Goal: Entertainment & Leisure: Consume media (video, audio)

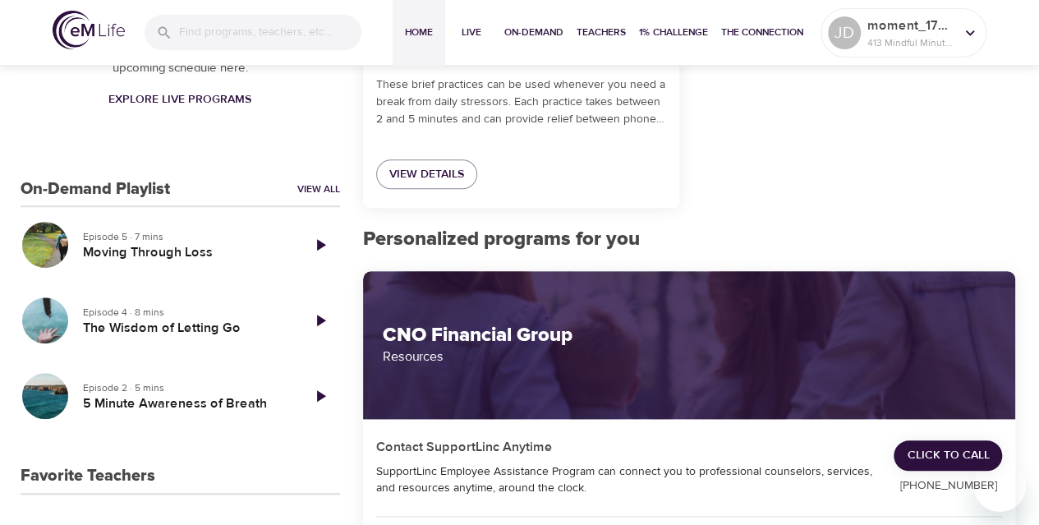
scroll to position [495, 0]
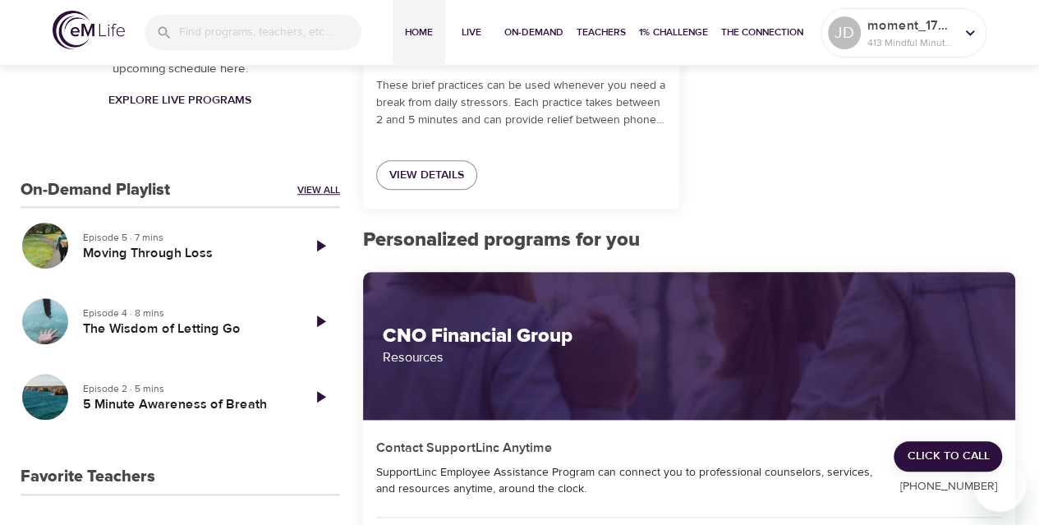
click at [311, 186] on link "View All" at bounding box center [318, 190] width 43 height 14
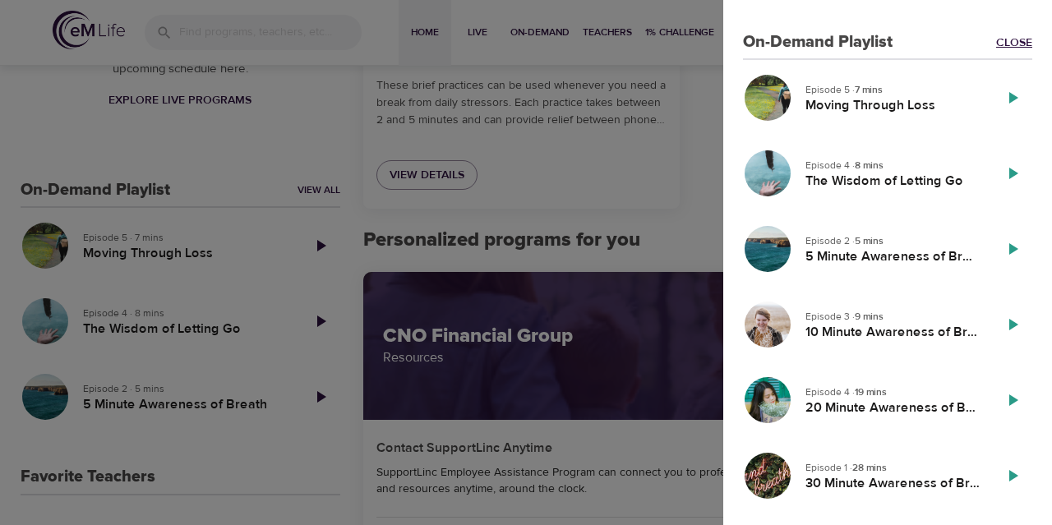
click at [996, 35] on link "Close" at bounding box center [1014, 43] width 36 height 16
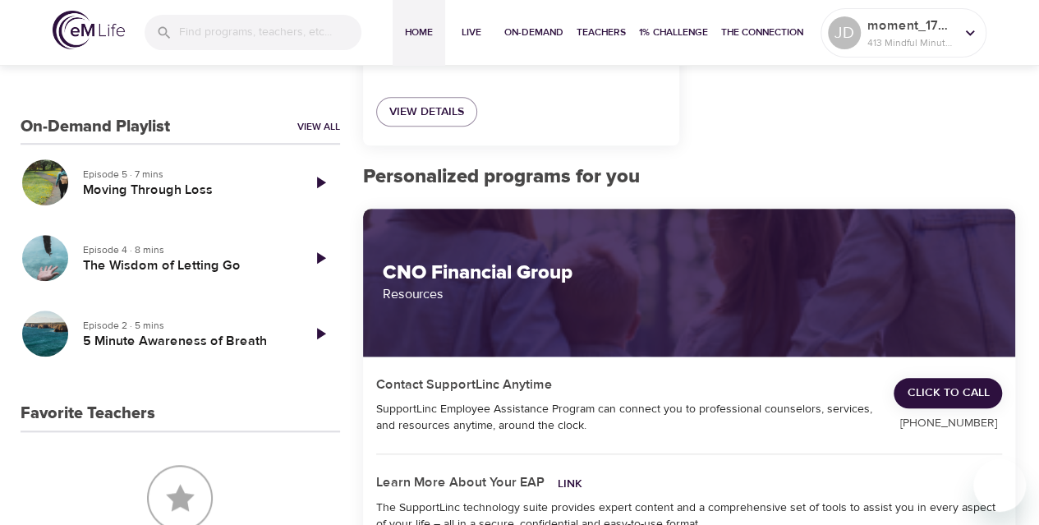
scroll to position [560, 0]
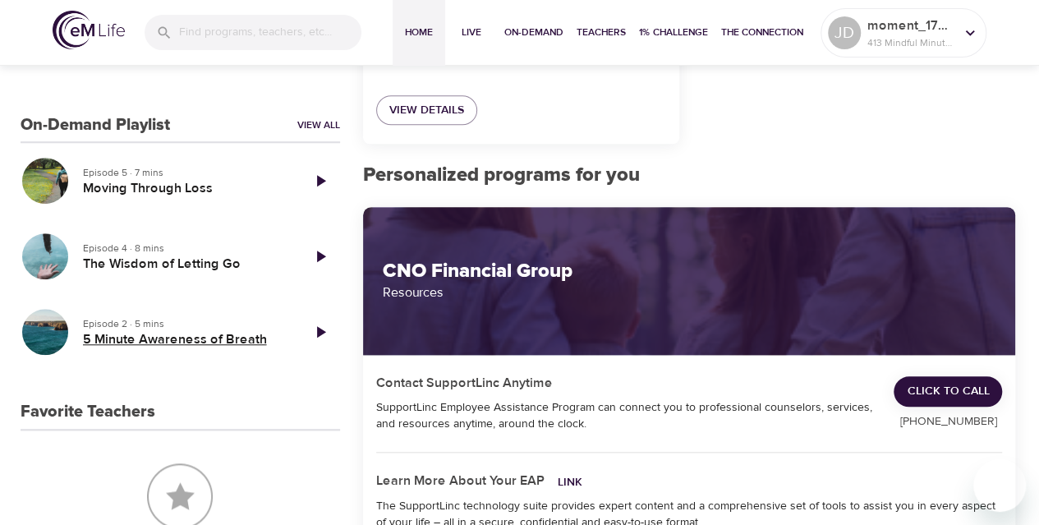
click at [109, 334] on h5 "5 Minute Awareness of Breath" at bounding box center [185, 339] width 205 height 17
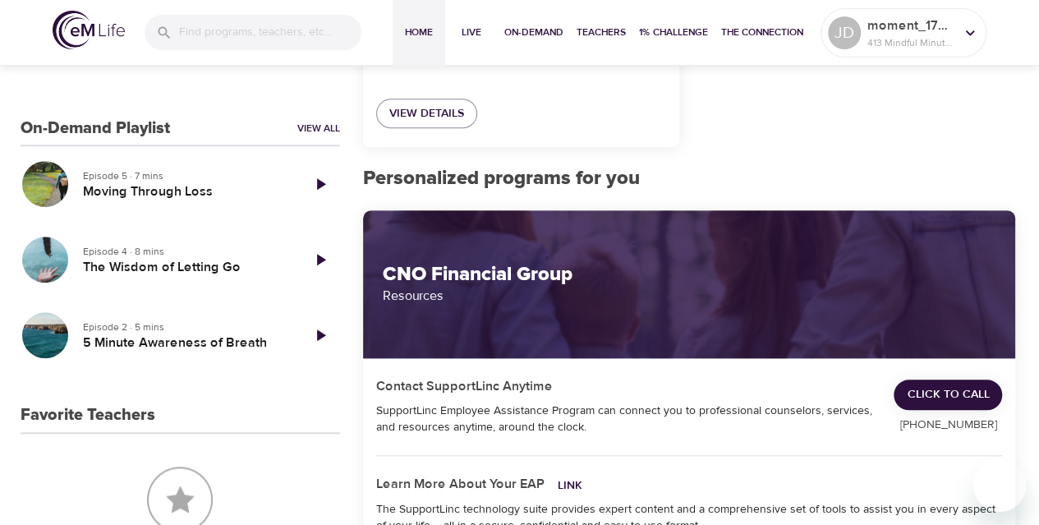
scroll to position [560, 0]
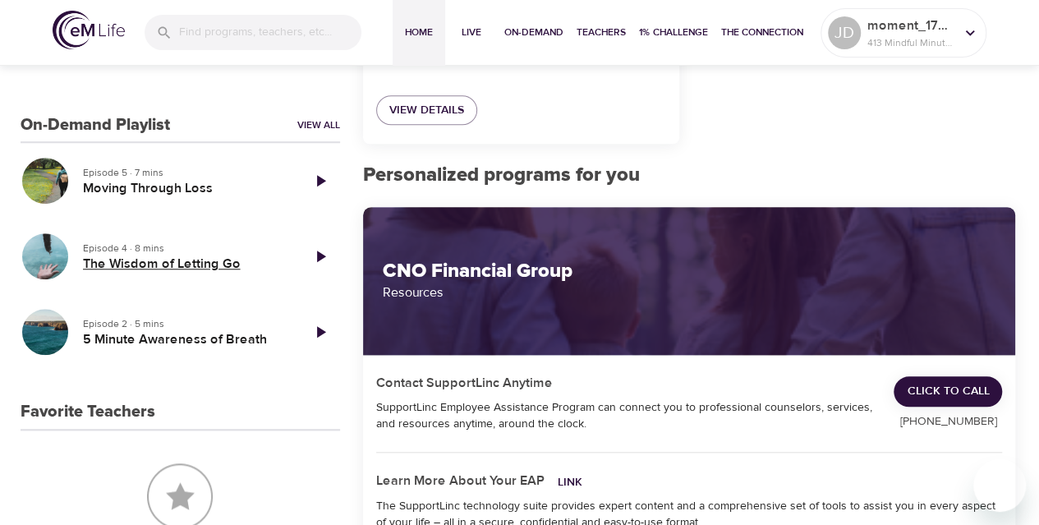
click at [158, 264] on h5 "The Wisdom of Letting Go" at bounding box center [185, 264] width 205 height 17
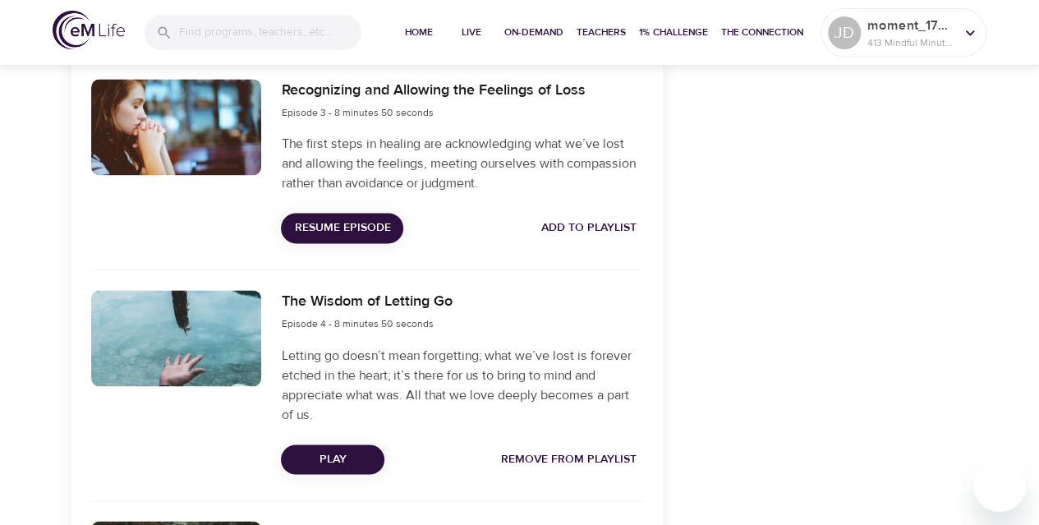
scroll to position [1096, 0]
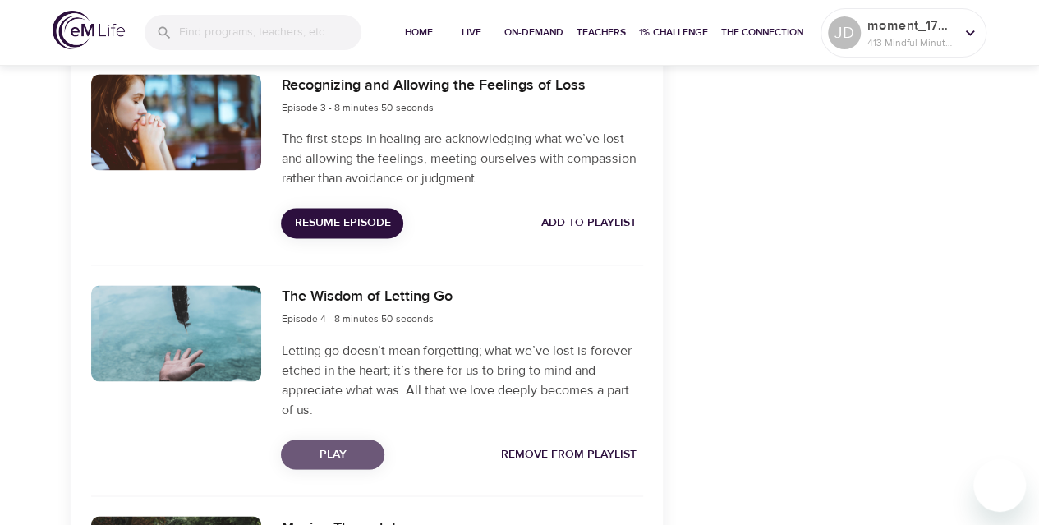
click at [354, 448] on span "Play" at bounding box center [332, 455] width 77 height 21
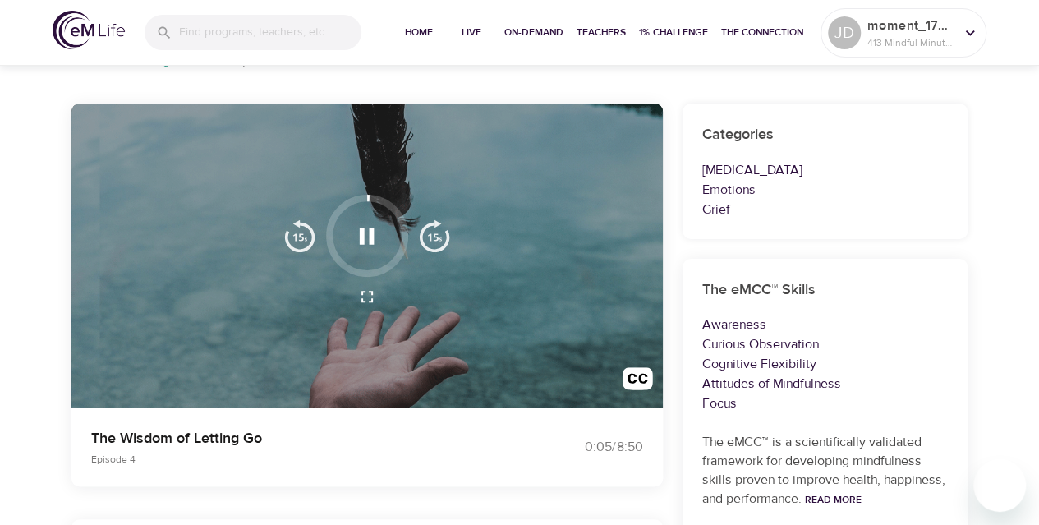
scroll to position [109, 0]
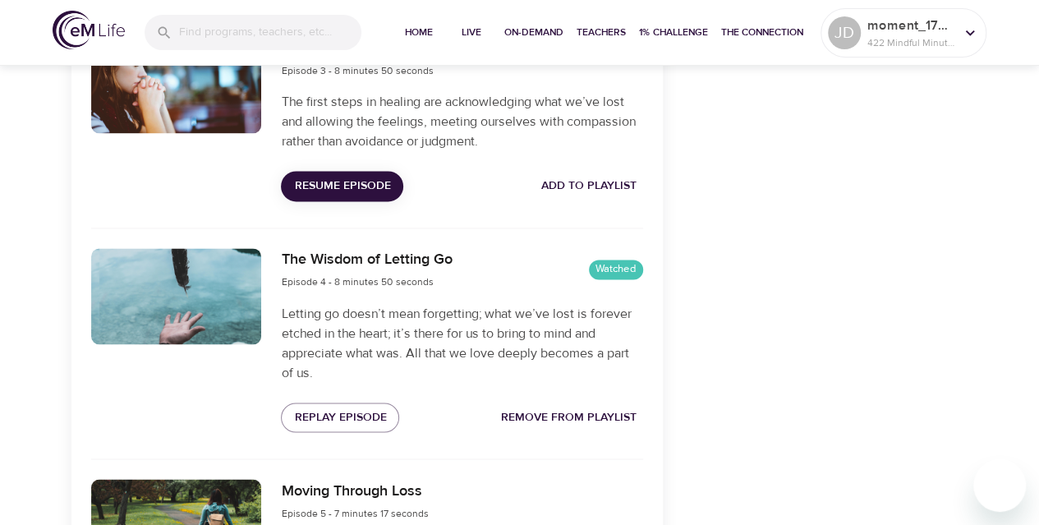
scroll to position [1132, 0]
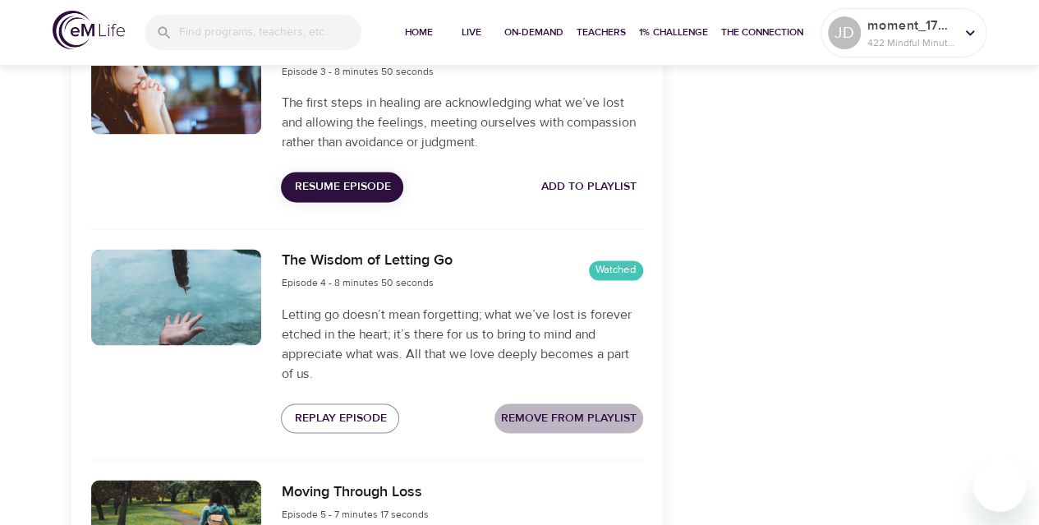
click at [532, 414] on span "Remove from Playlist" at bounding box center [569, 418] width 136 height 21
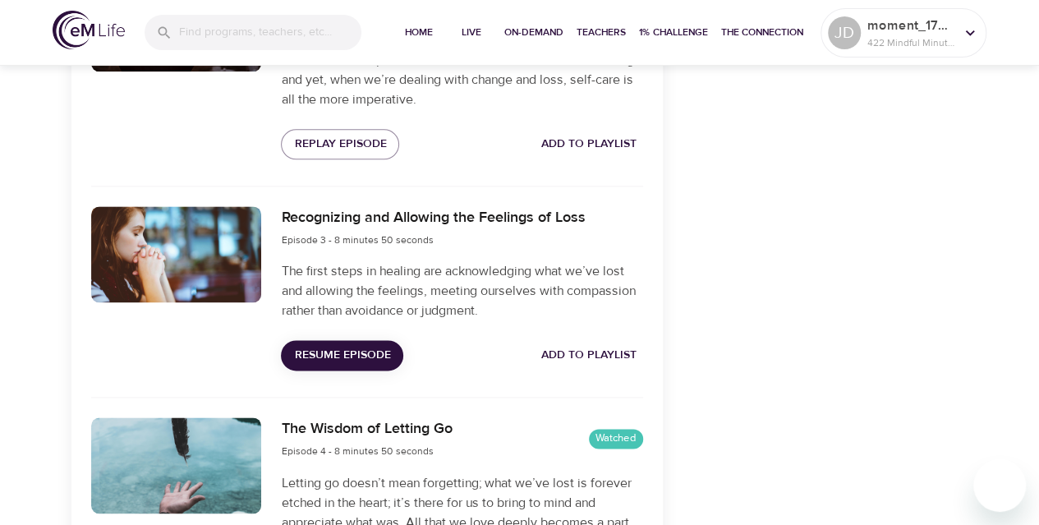
scroll to position [962, 0]
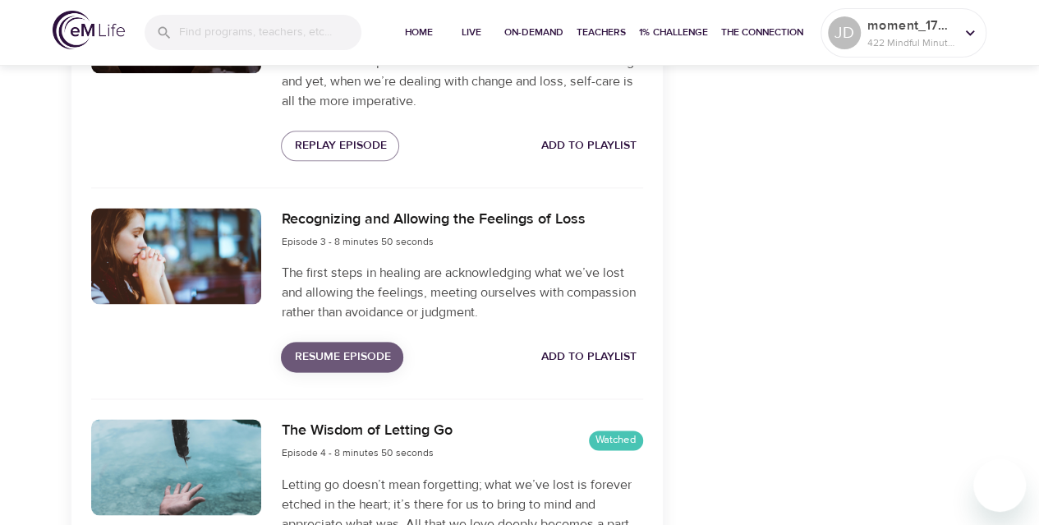
click at [334, 357] on span "Resume Episode" at bounding box center [342, 357] width 96 height 21
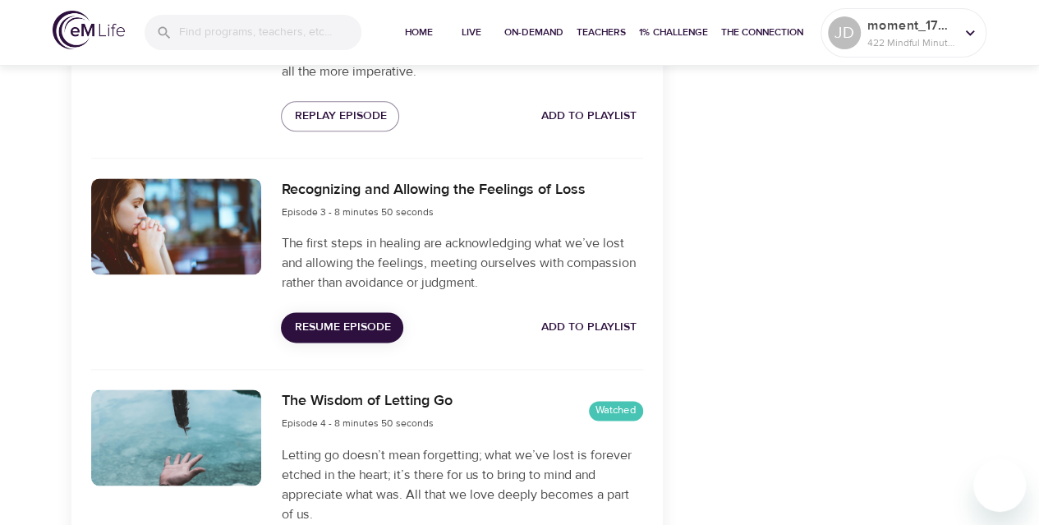
scroll to position [989, 0]
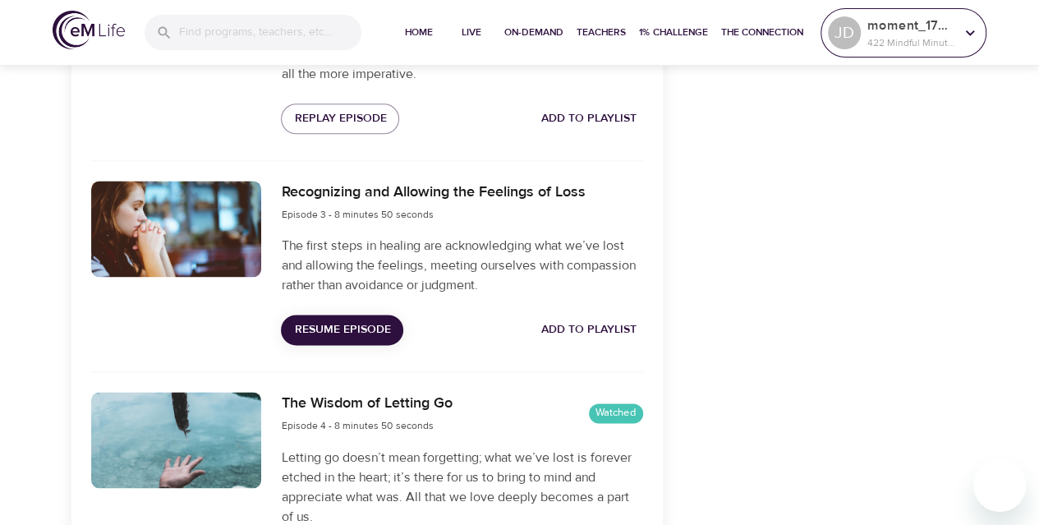
click at [955, 31] on div "moment_1745271098 422 Mindful Minutes" at bounding box center [911, 32] width 94 height 41
click at [902, 29] on p "moment_1745271098" at bounding box center [911, 26] width 87 height 20
click at [974, 32] on icon at bounding box center [970, 33] width 9 height 6
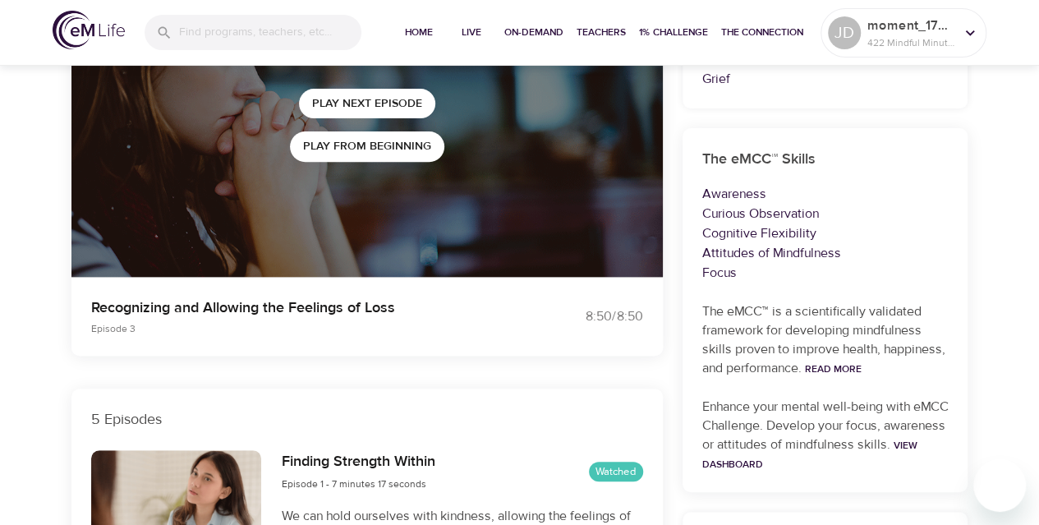
scroll to position [236, 0]
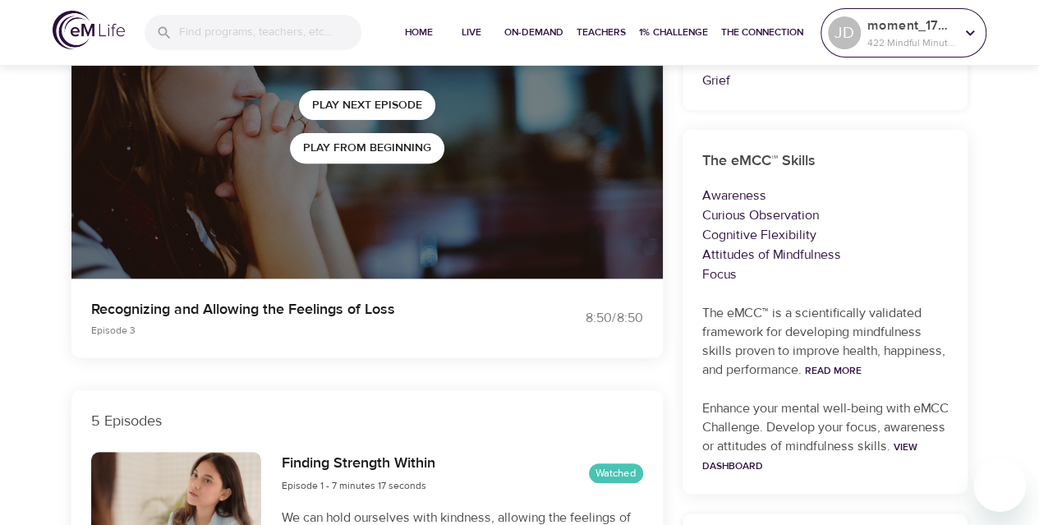
click at [978, 33] on icon at bounding box center [970, 33] width 18 height 18
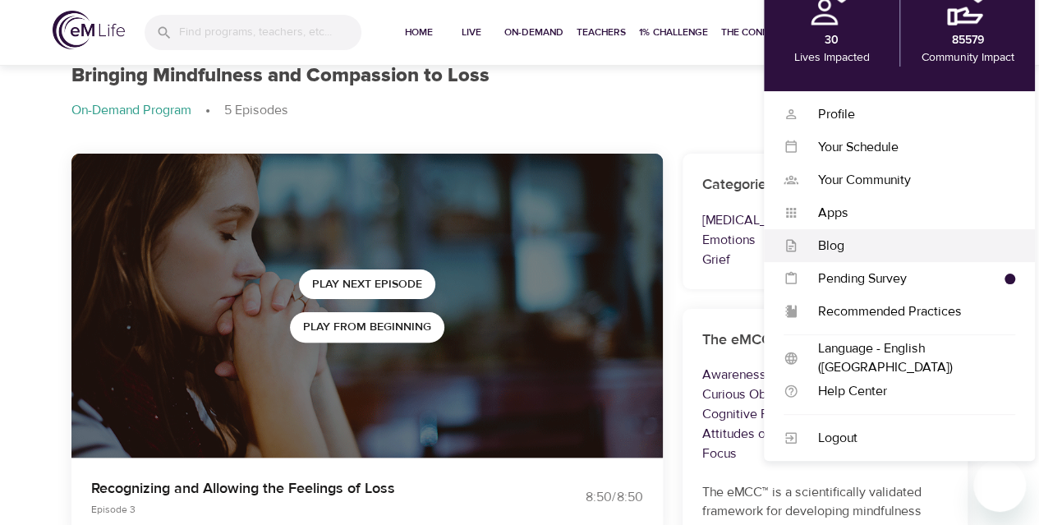
scroll to position [56, 0]
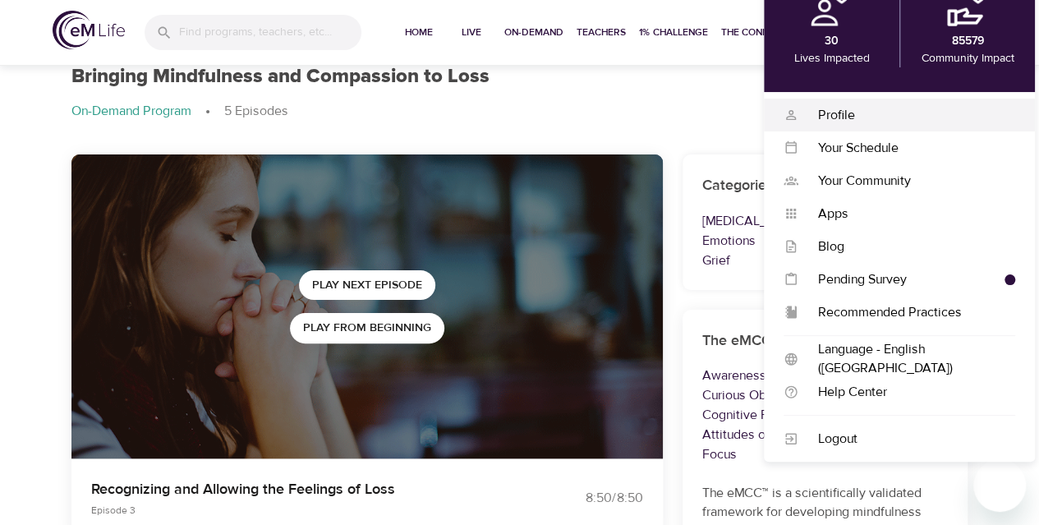
click at [833, 116] on div "Profile" at bounding box center [907, 115] width 217 height 19
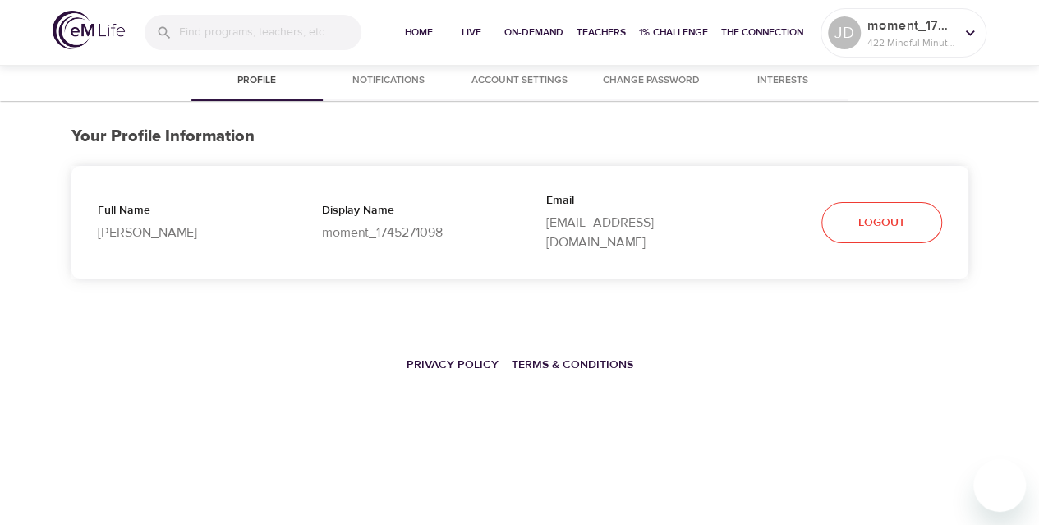
select select "10"
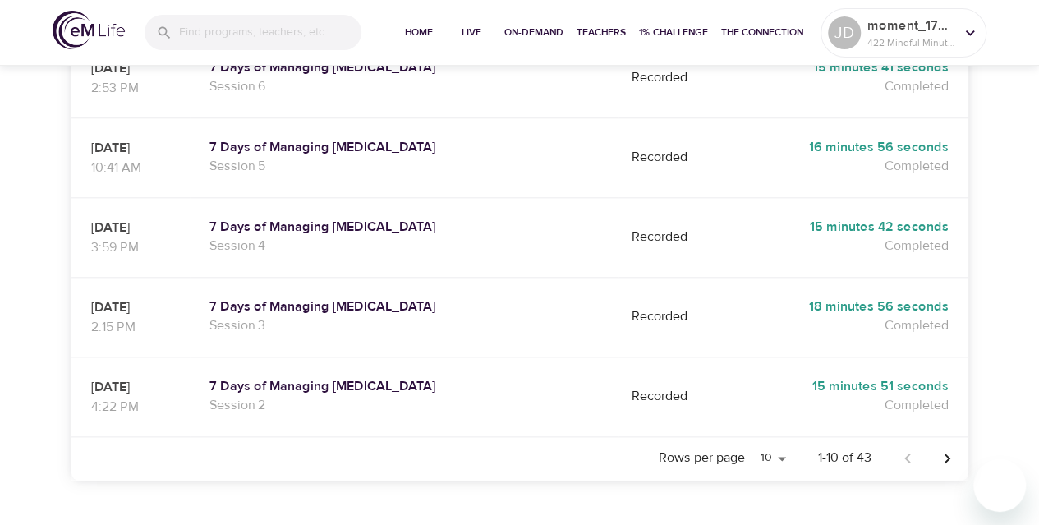
scroll to position [810, 0]
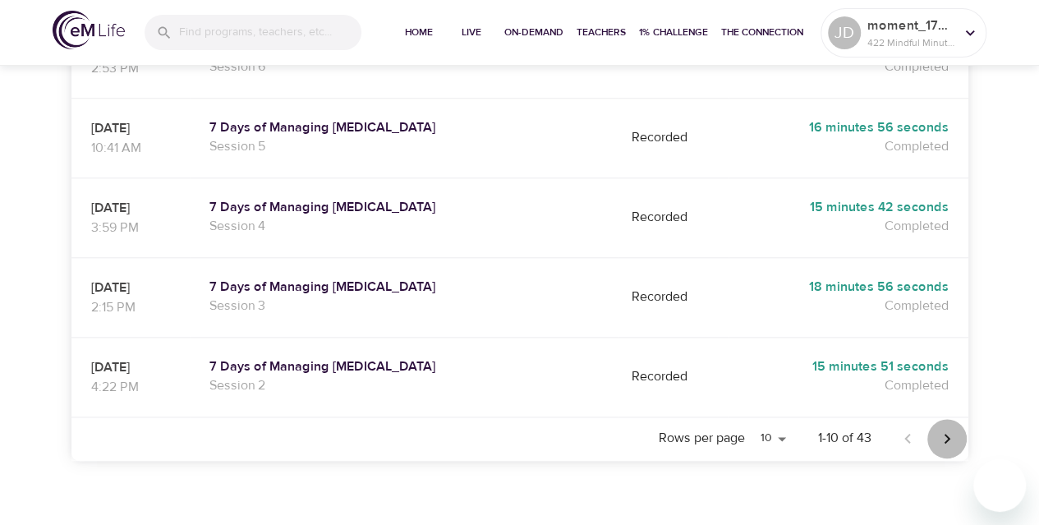
click at [944, 429] on icon "Next page" at bounding box center [948, 439] width 20 height 20
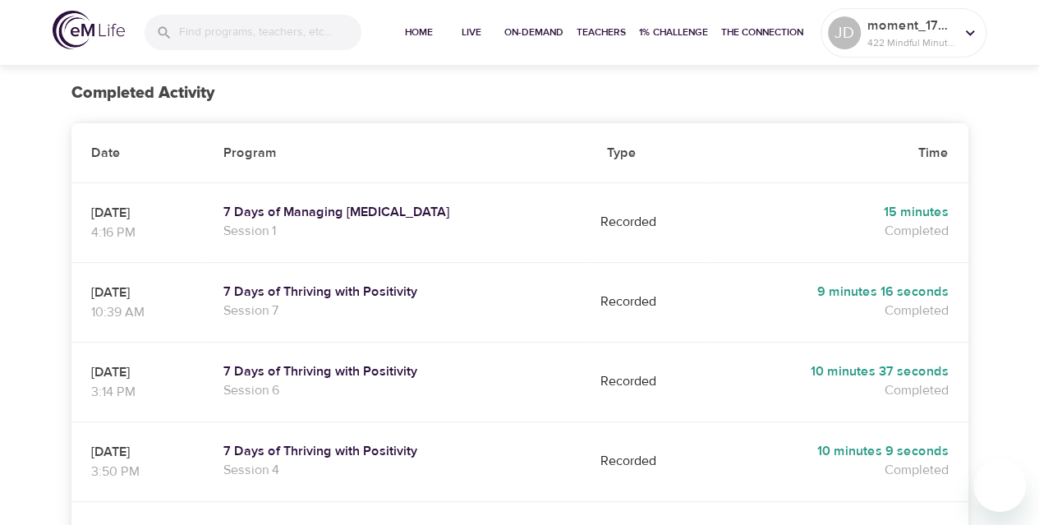
scroll to position [0, 0]
